Goal: Transaction & Acquisition: Download file/media

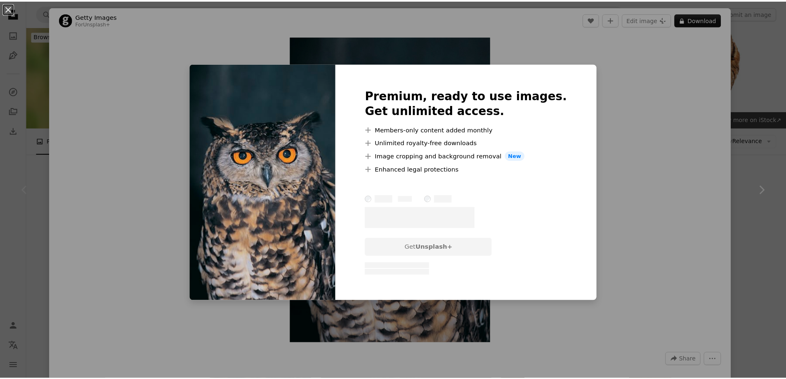
scroll to position [206, 0]
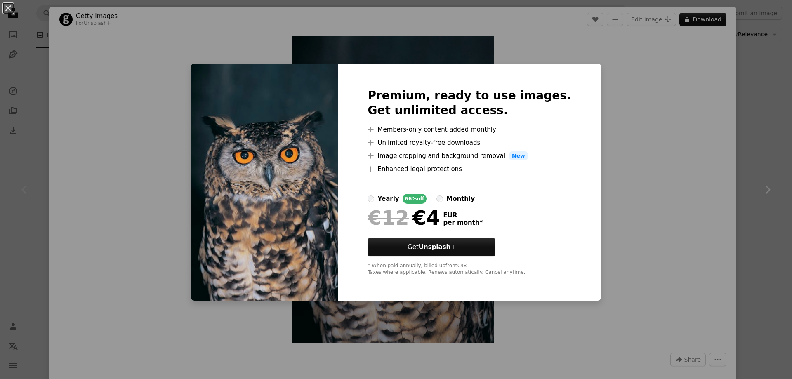
click at [635, 111] on div "An X shape Premium, ready to use images. Get unlimited access. A plus sign Memb…" at bounding box center [396, 189] width 792 height 379
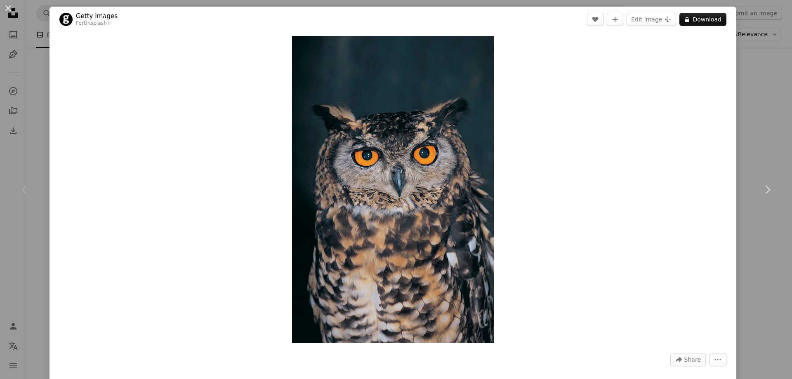
click at [38, 256] on div "An X shape Chevron left Chevron right Getty Images For Unsplash+ A heart A plus…" at bounding box center [396, 189] width 792 height 379
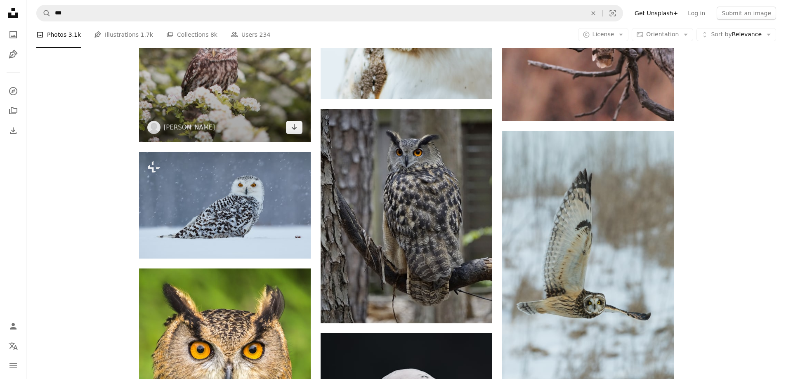
scroll to position [990, 0]
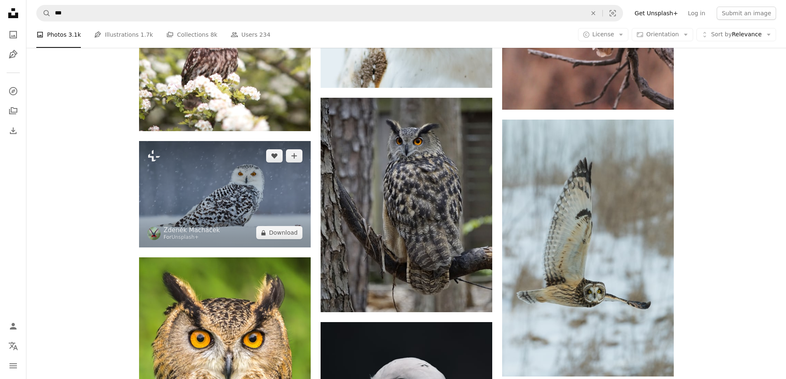
click at [227, 204] on img at bounding box center [225, 194] width 172 height 106
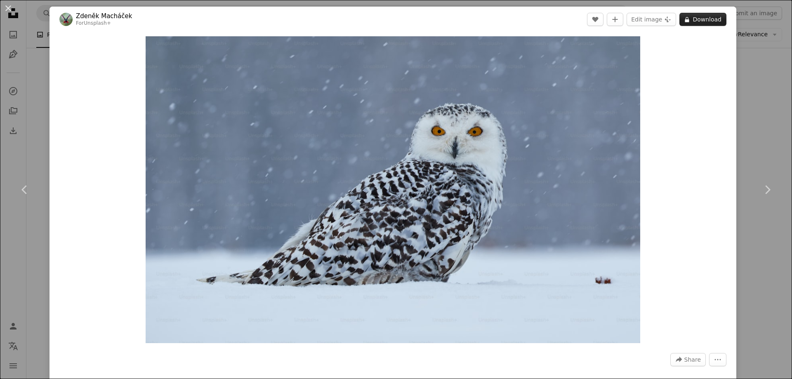
click at [684, 18] on icon "A lock" at bounding box center [687, 19] width 6 height 6
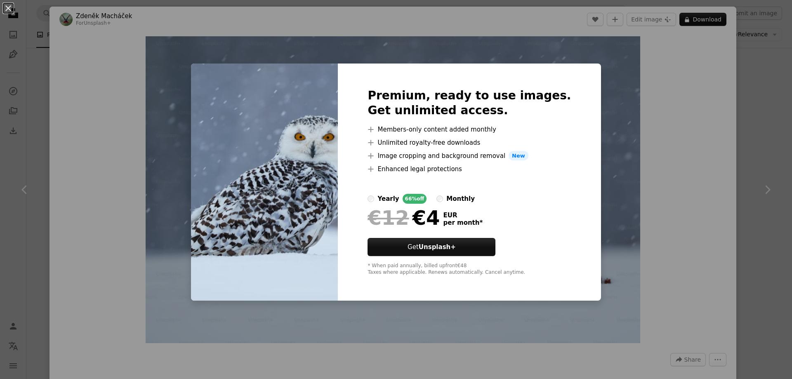
click at [747, 143] on div "An X shape Premium, ready to use images. Get unlimited access. A plus sign Memb…" at bounding box center [396, 189] width 792 height 379
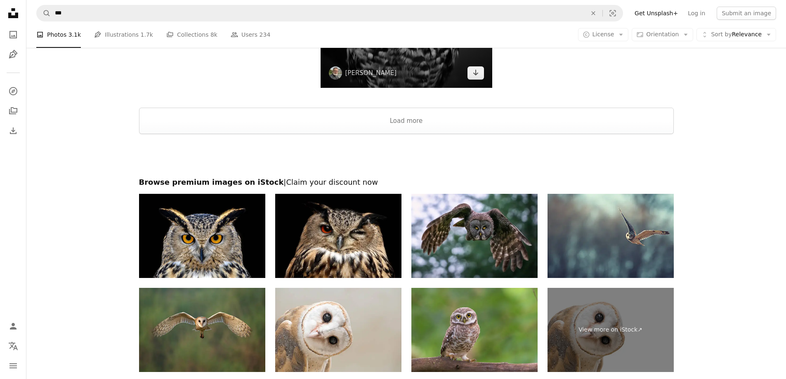
scroll to position [1691, 0]
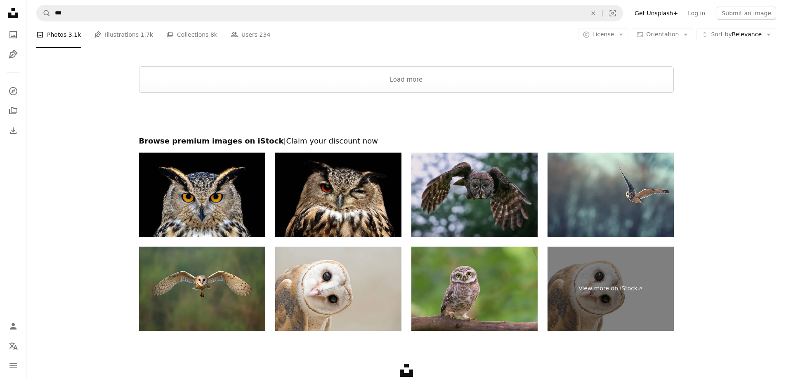
click at [466, 186] on img at bounding box center [474, 195] width 126 height 84
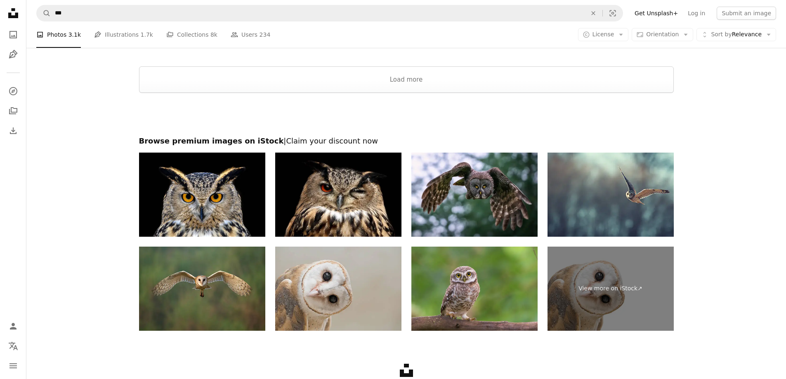
click at [341, 296] on img at bounding box center [338, 289] width 126 height 84
